Goal: Transaction & Acquisition: Purchase product/service

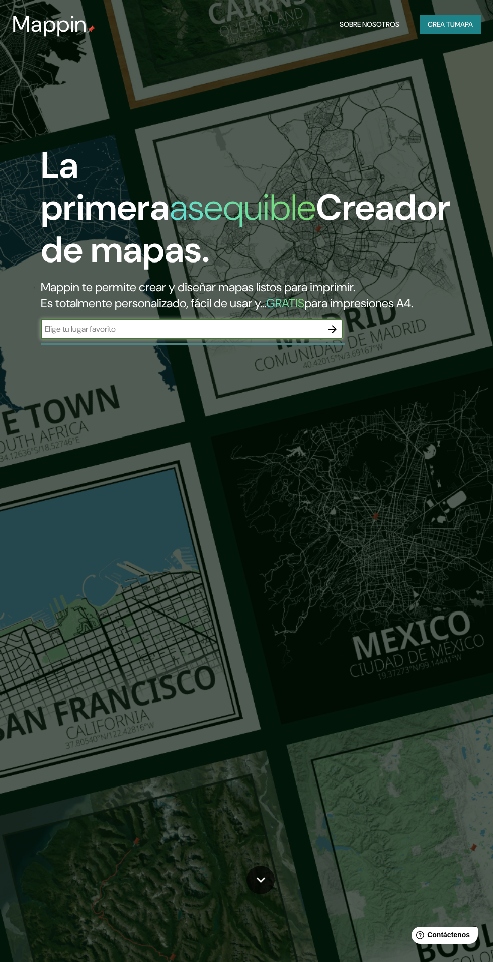
click at [263, 335] on input "text" at bounding box center [182, 329] width 282 height 12
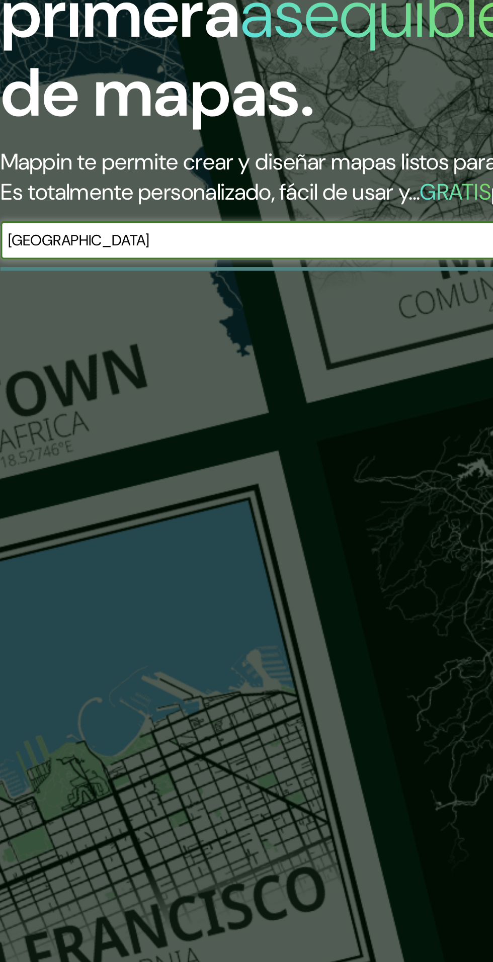
type input "[GEOGRAPHIC_DATA]"
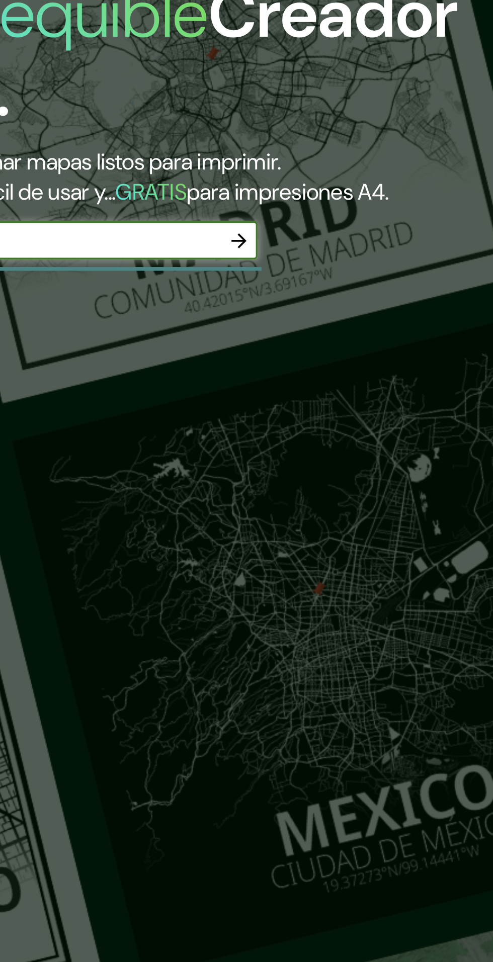
click at [331, 335] on icon "button" at bounding box center [332, 329] width 12 height 12
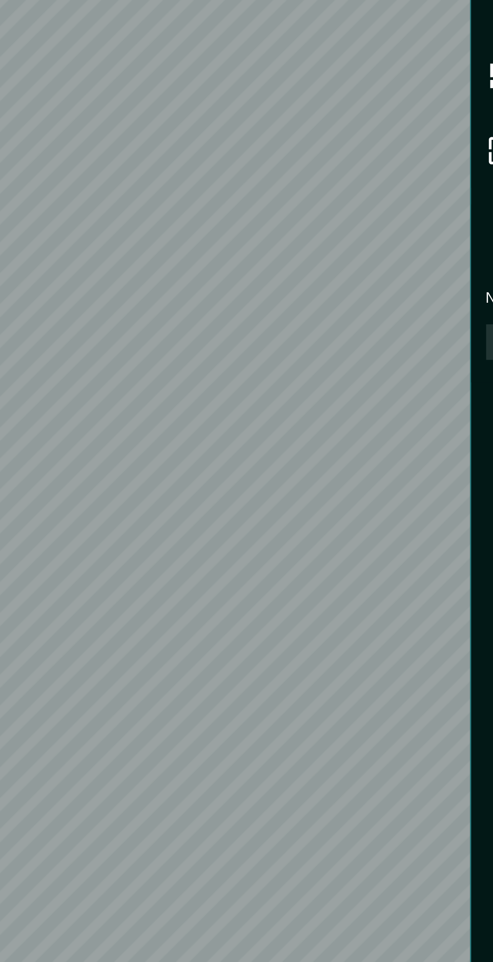
click at [302, 362] on font "Nivel de zoom demasiado alto: amplíe más" at bounding box center [372, 359] width 144 height 11
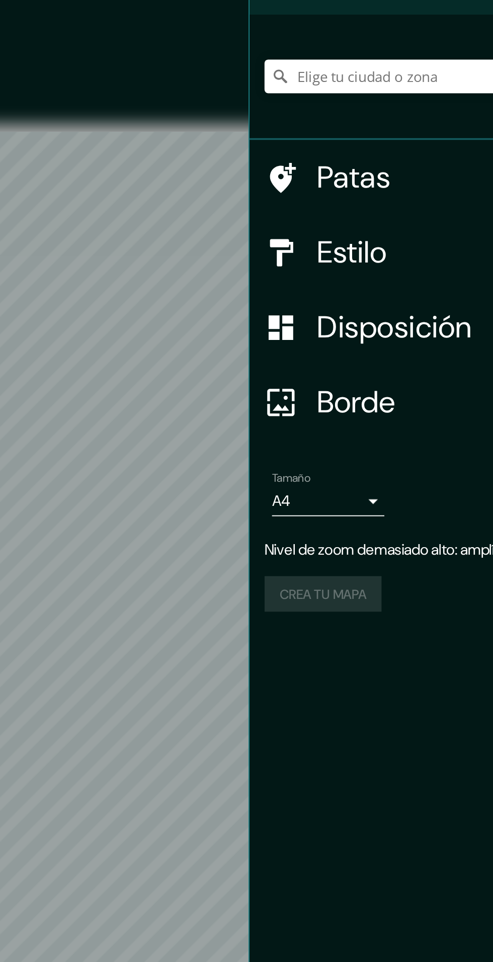
click at [380, 244] on font "Disposición" at bounding box center [369, 240] width 83 height 21
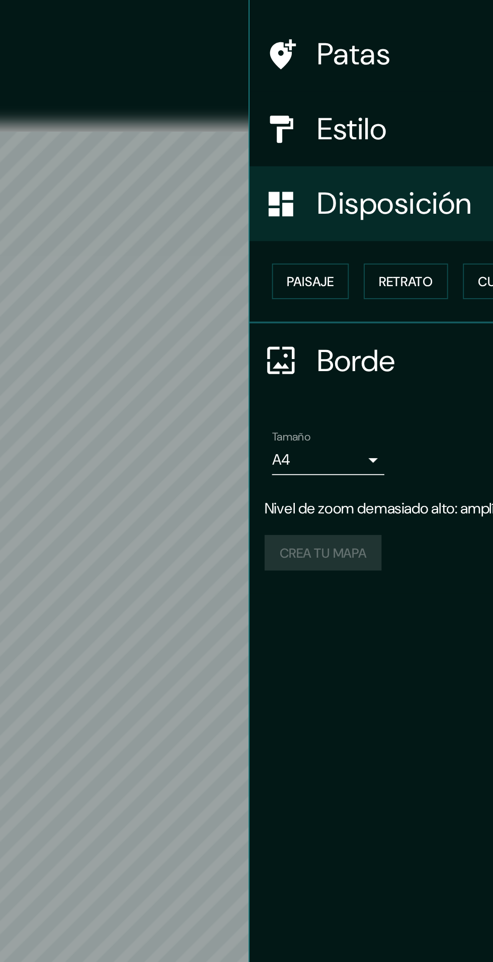
click at [375, 129] on h4 "Estilo" at bounding box center [400, 134] width 145 height 20
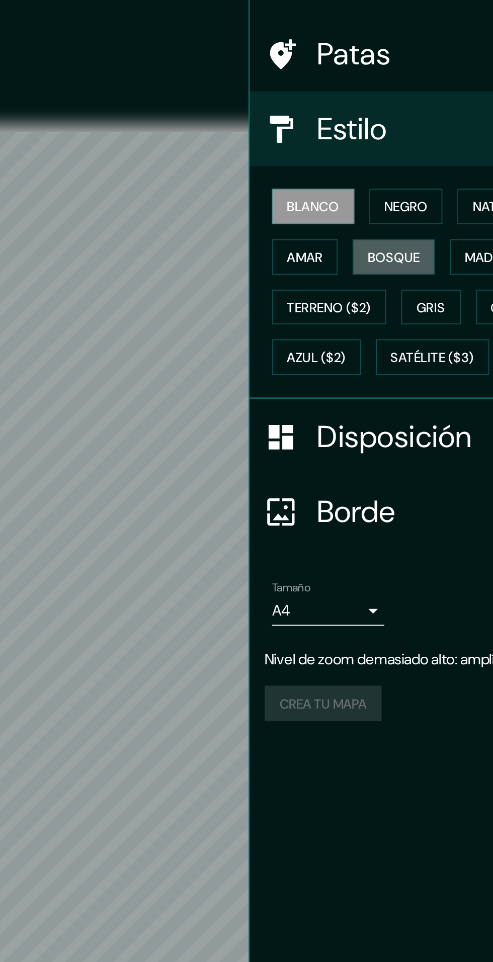
click at [365, 199] on font "Bosque" at bounding box center [369, 202] width 28 height 9
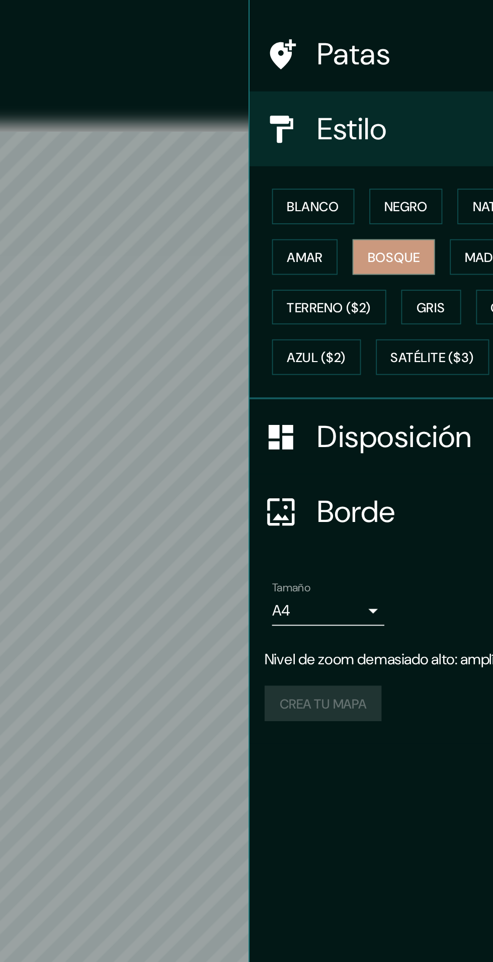
click at [400, 96] on h4 "Patas" at bounding box center [400, 93] width 145 height 20
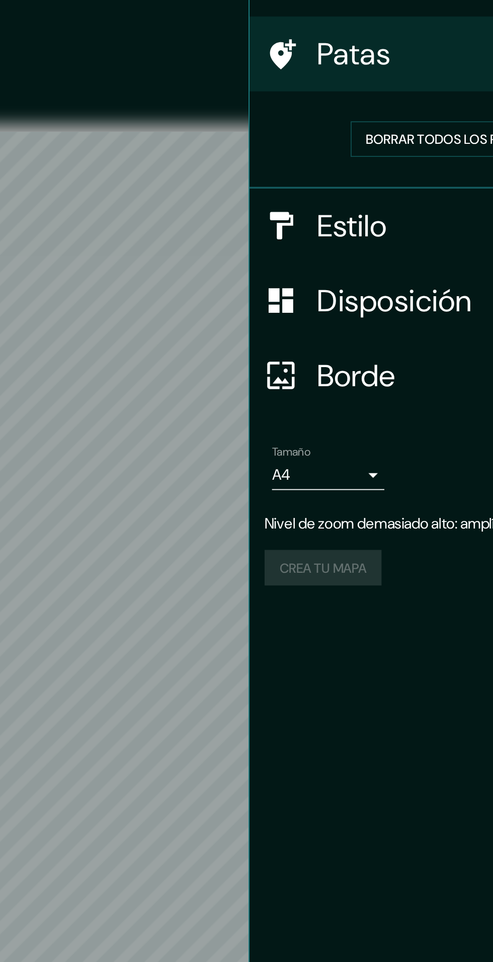
click at [388, 139] on font "Borrar todos los pines" at bounding box center [396, 139] width 84 height 9
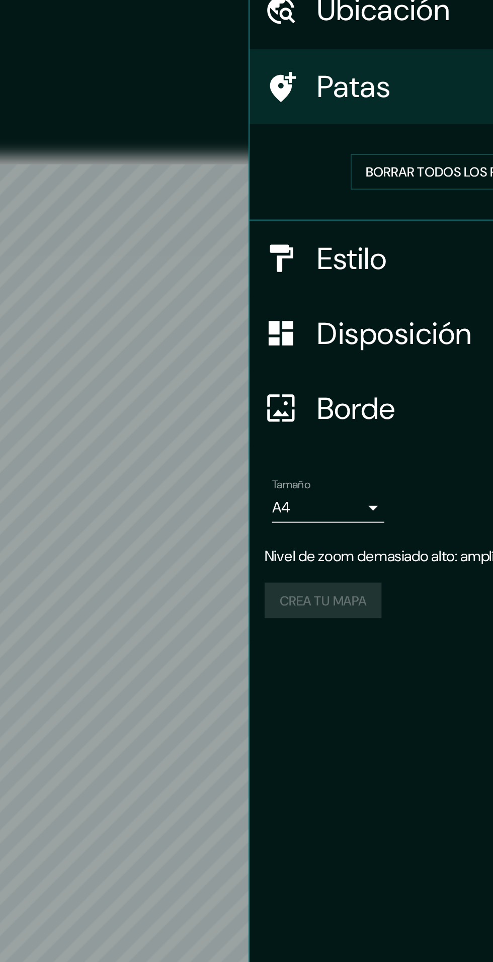
click at [341, 256] on font "Borde" at bounding box center [349, 266] width 42 height 21
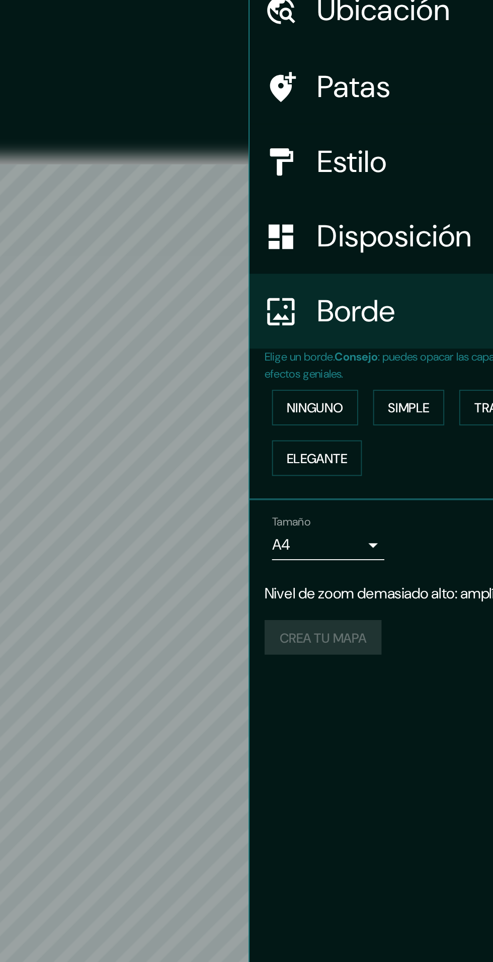
click at [325, 290] on font "Elegante" at bounding box center [328, 293] width 32 height 9
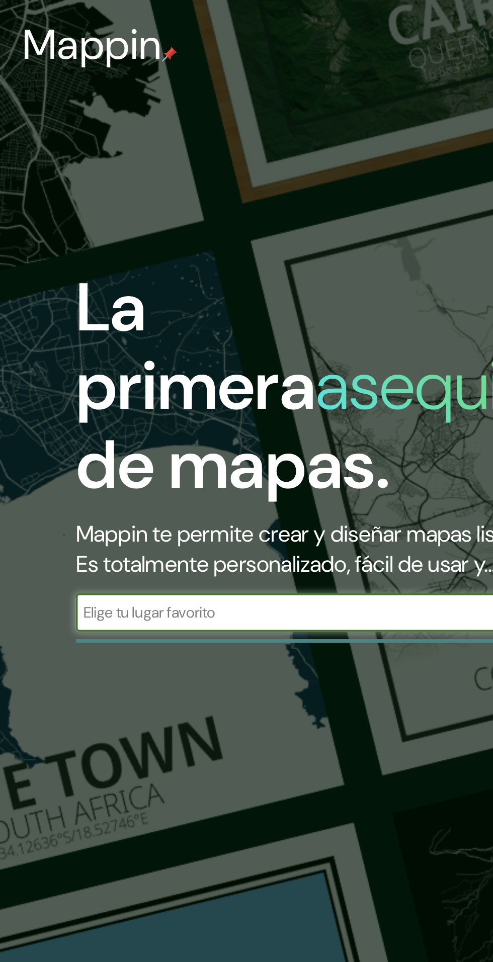
click at [177, 335] on input "text" at bounding box center [182, 329] width 282 height 12
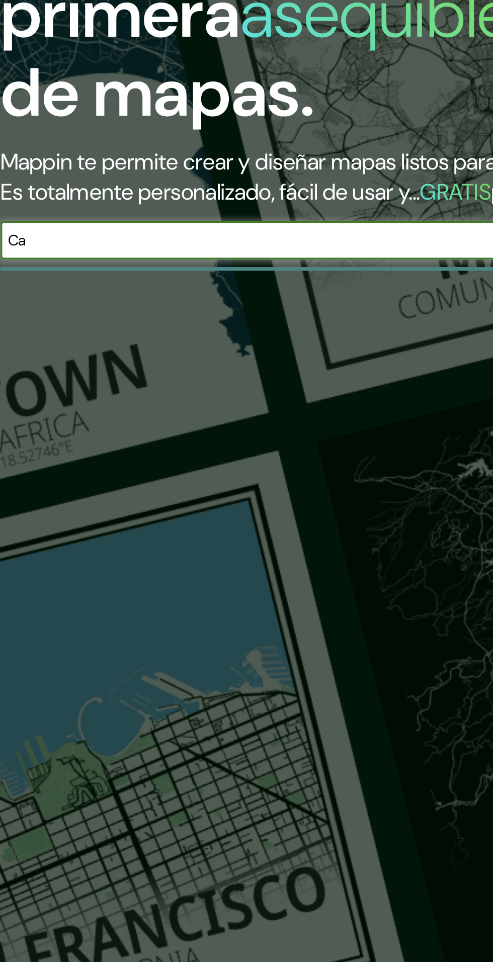
type input "Catacaos"
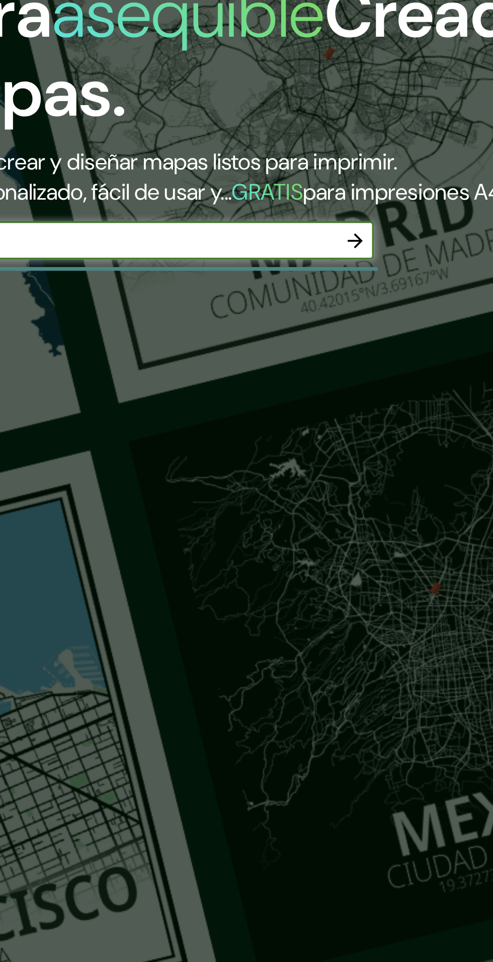
click at [338, 335] on icon "button" at bounding box center [332, 329] width 12 height 12
